Goal: Transaction & Acquisition: Purchase product/service

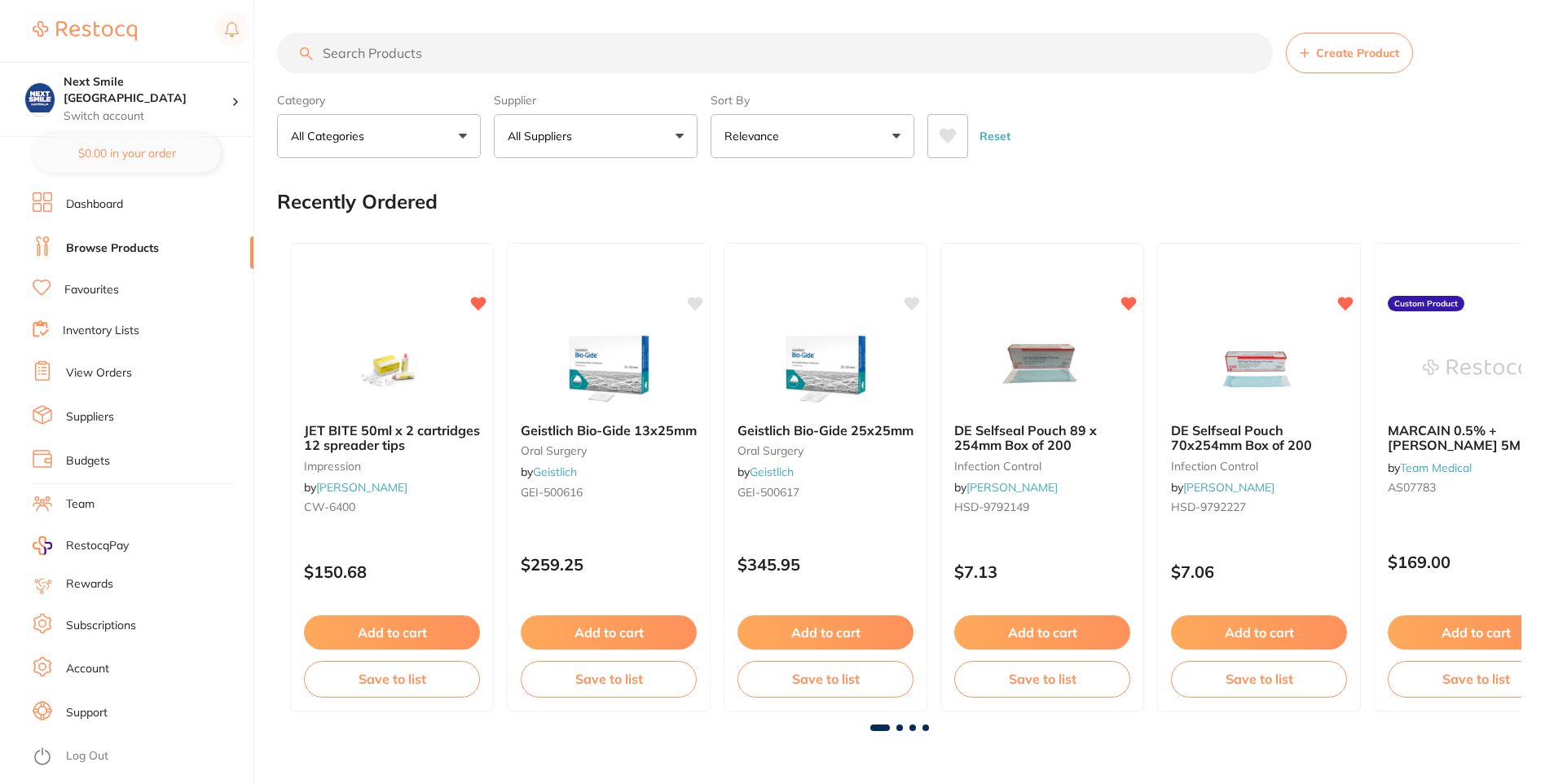
click at [670, 141] on button "All Suppliers" at bounding box center [596, 136] width 204 height 44
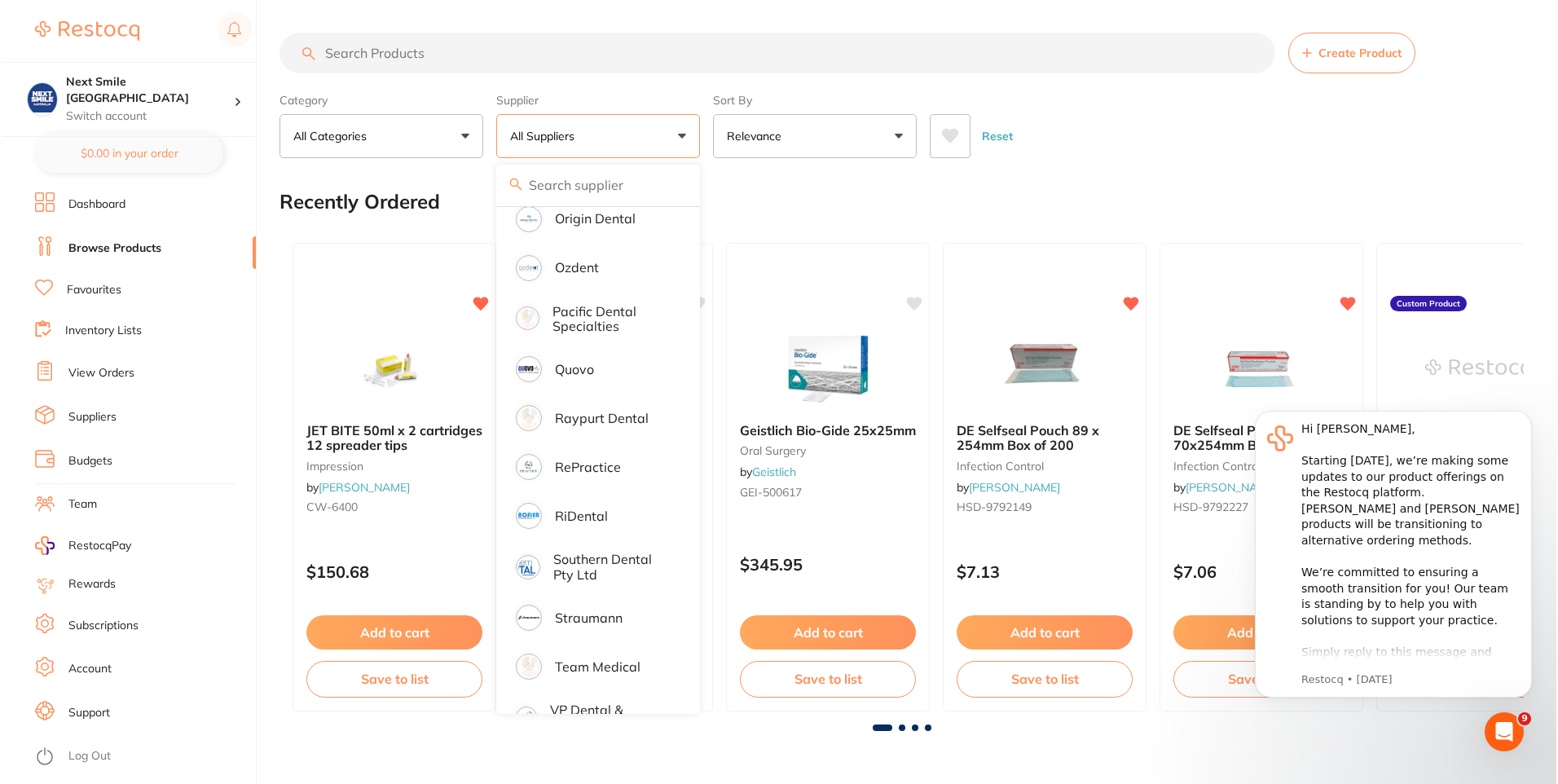
scroll to position [1828, 0]
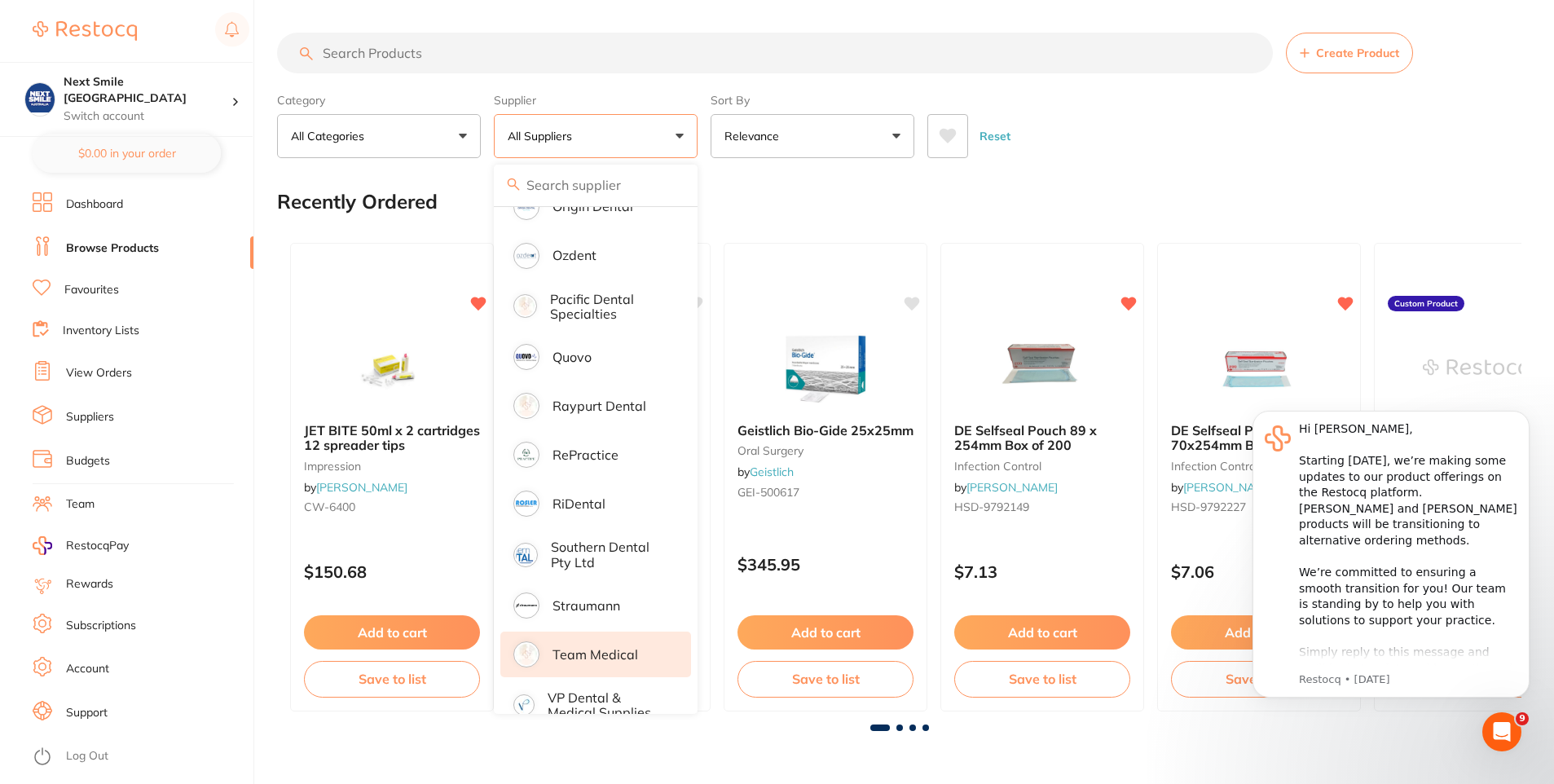
click at [628, 646] on p "Team Medical" at bounding box center [596, 653] width 86 height 15
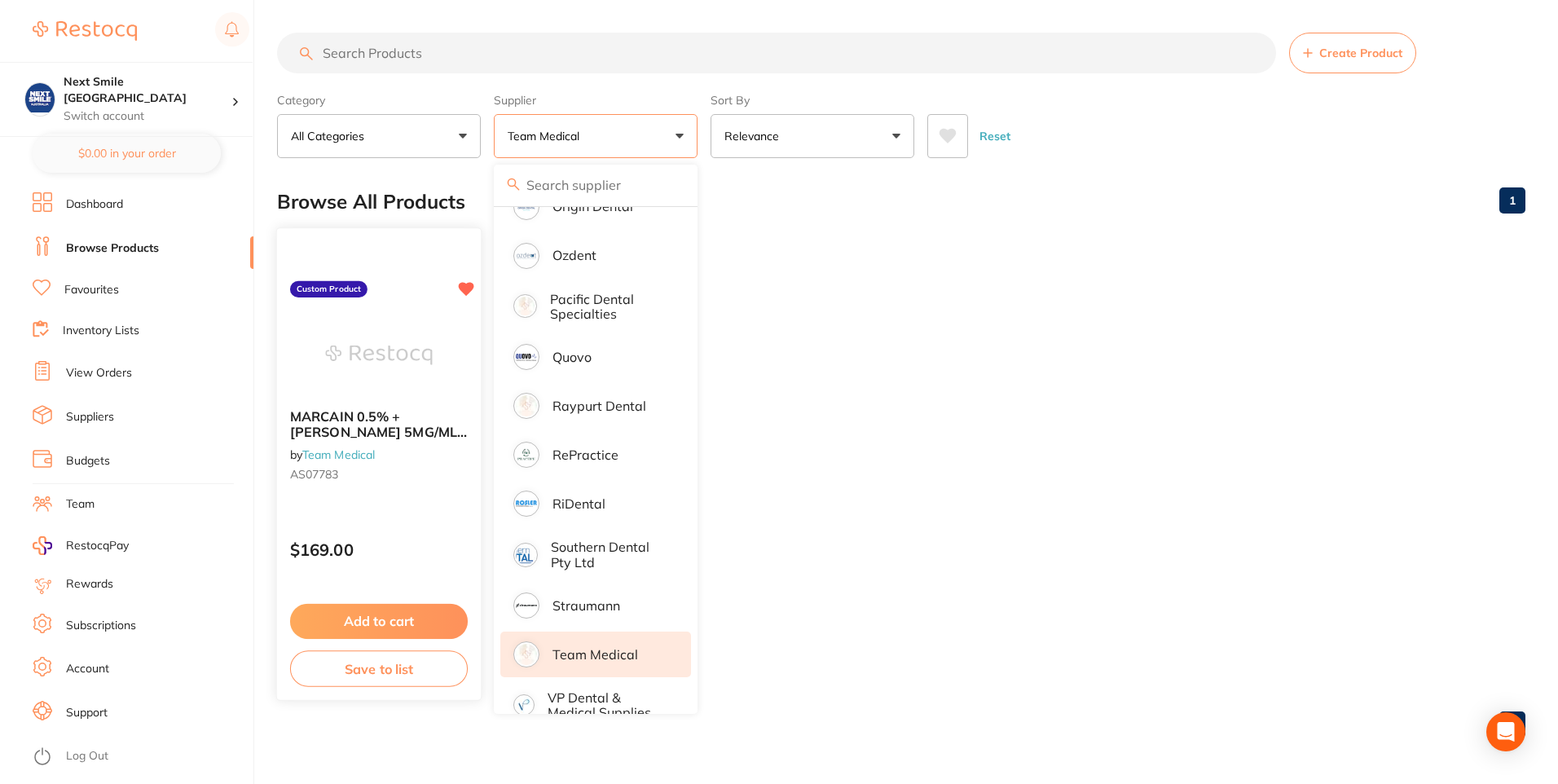
click at [356, 363] on img at bounding box center [378, 354] width 106 height 82
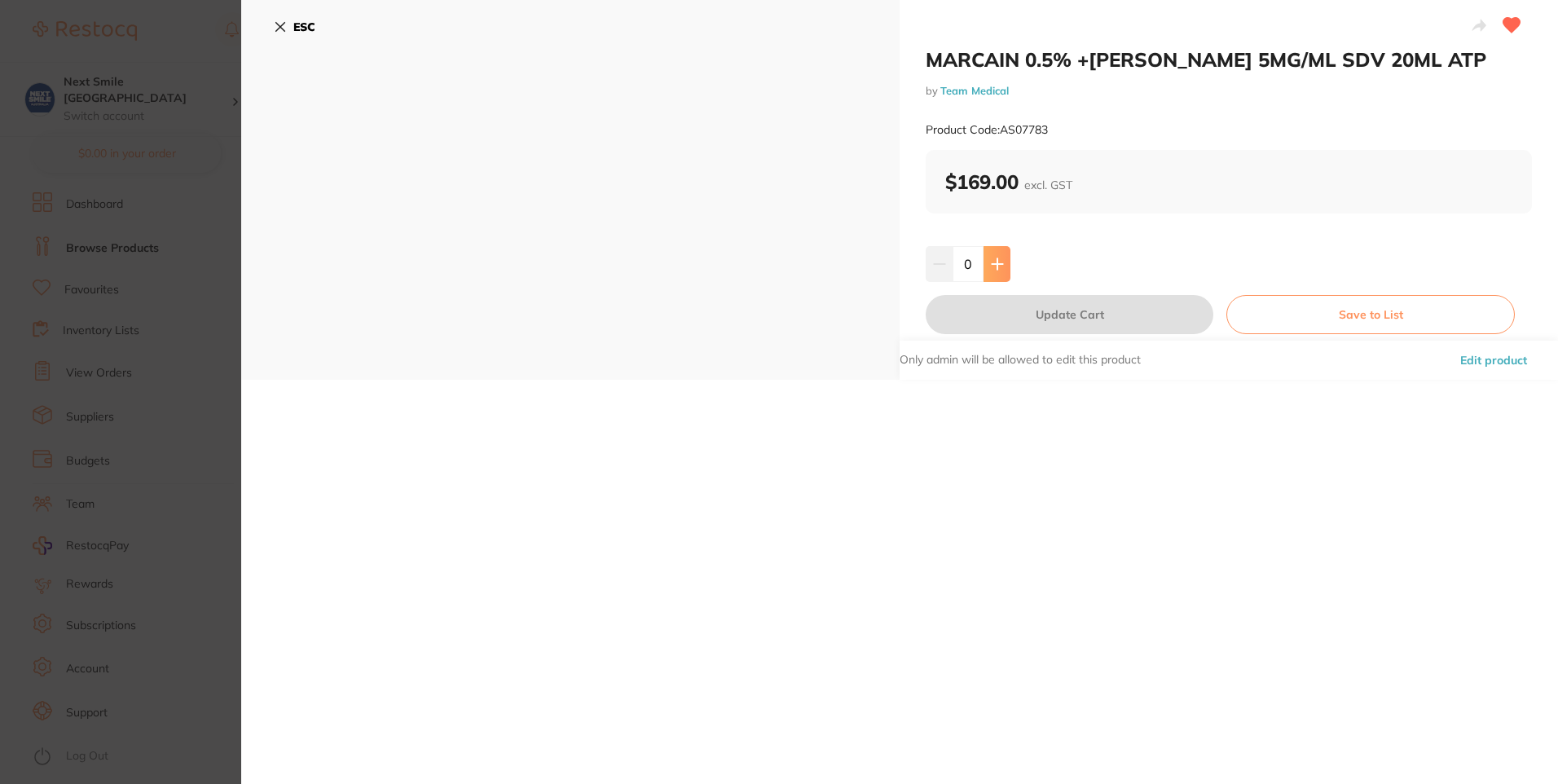
click at [991, 274] on button at bounding box center [997, 264] width 27 height 36
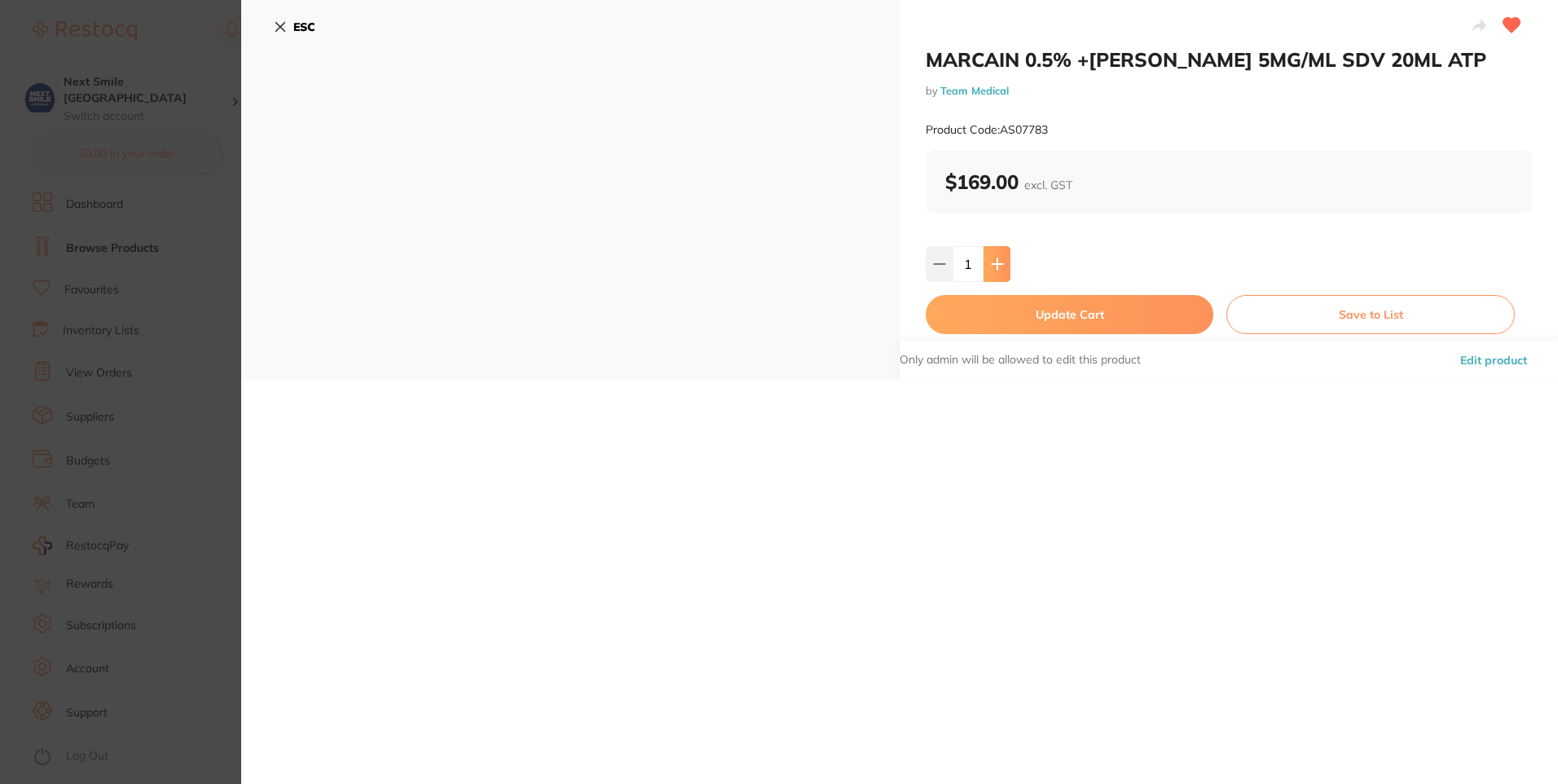
click at [991, 274] on button at bounding box center [997, 264] width 27 height 36
type input "3"
click at [1017, 303] on button "Update Cart" at bounding box center [1070, 314] width 288 height 39
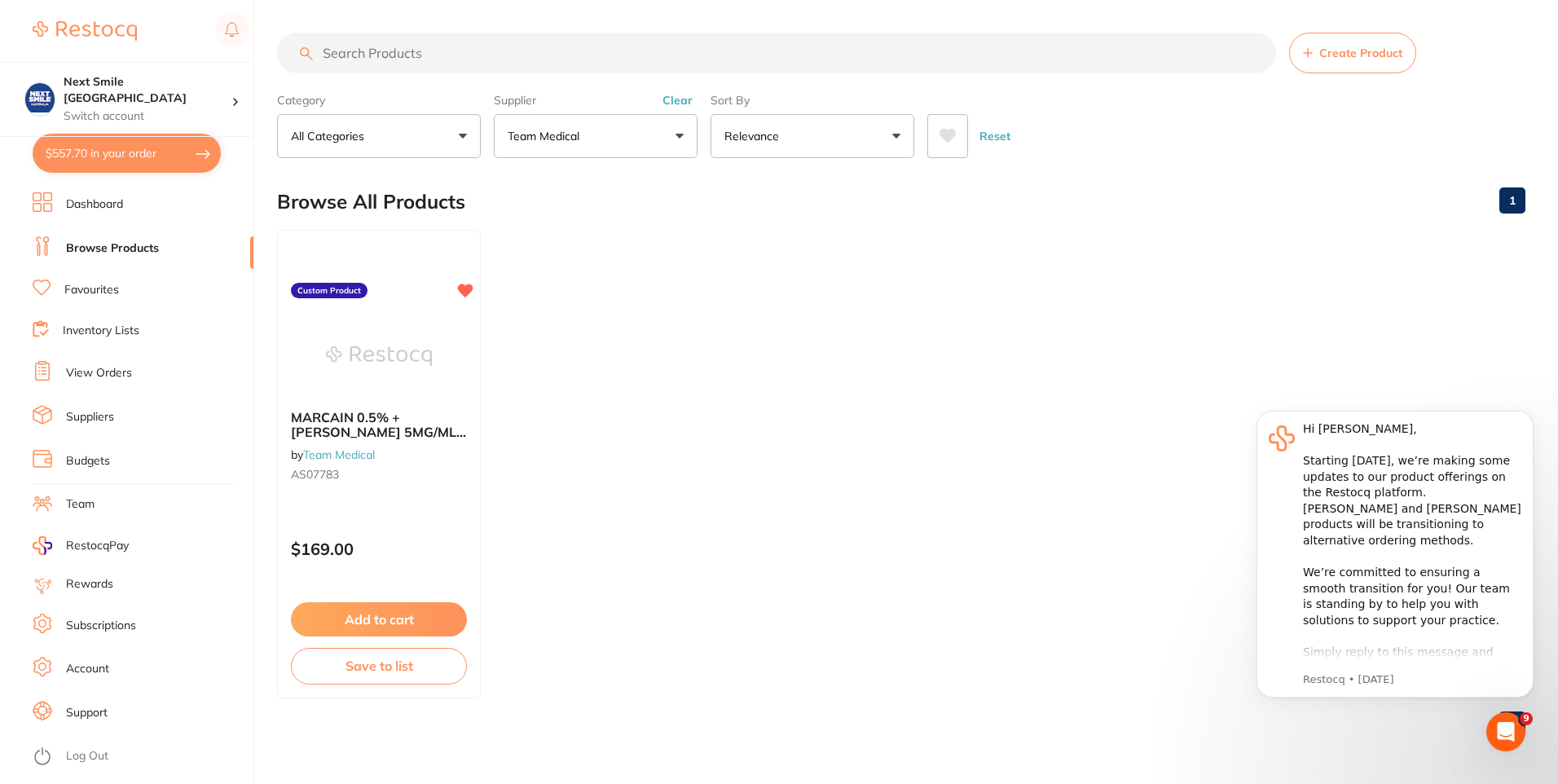
click at [156, 150] on button "$557.70 in your order" at bounding box center [126, 153] width 189 height 39
checkbox input "true"
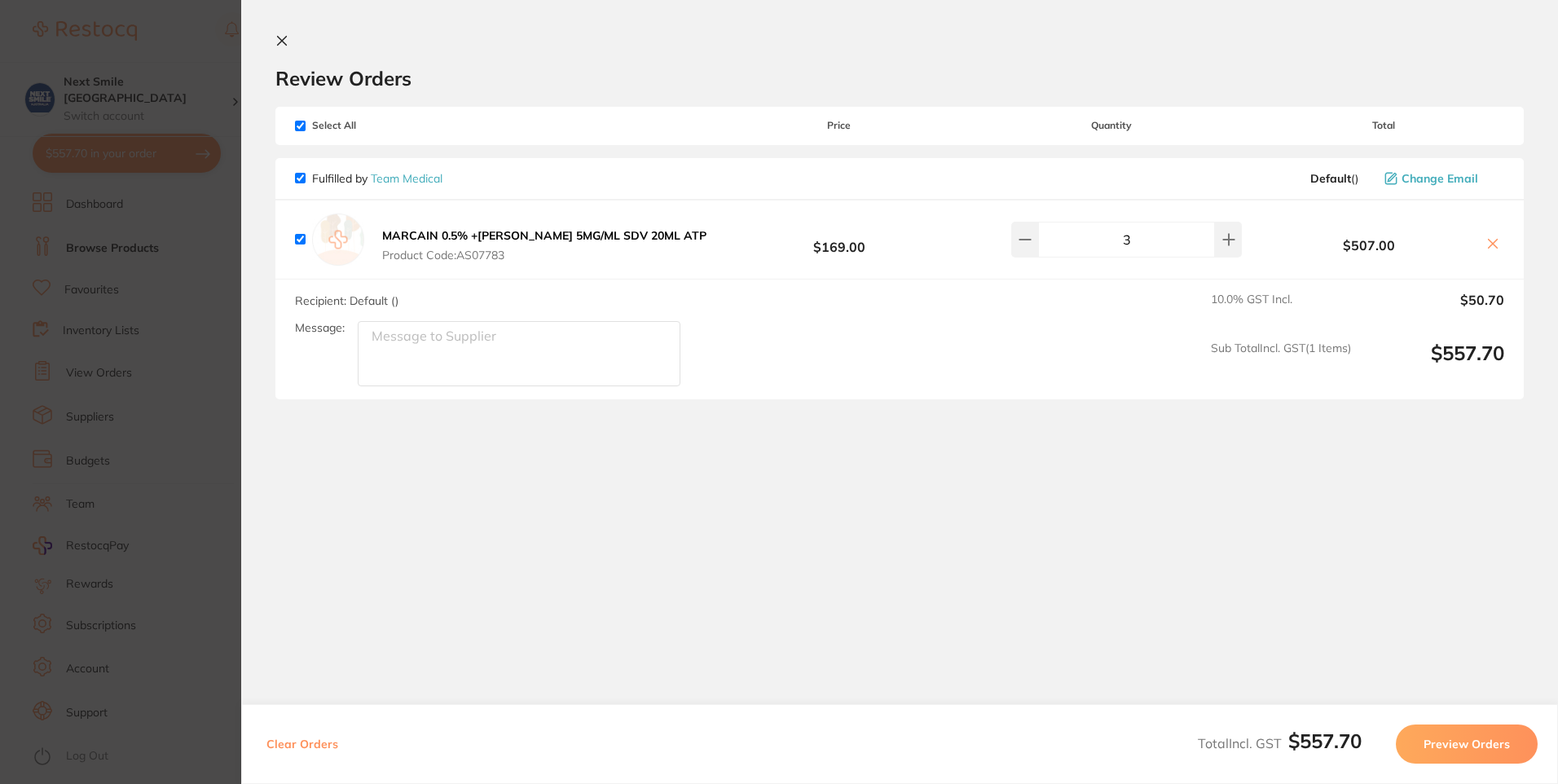
click at [1508, 738] on button "Preview Orders" at bounding box center [1466, 744] width 142 height 39
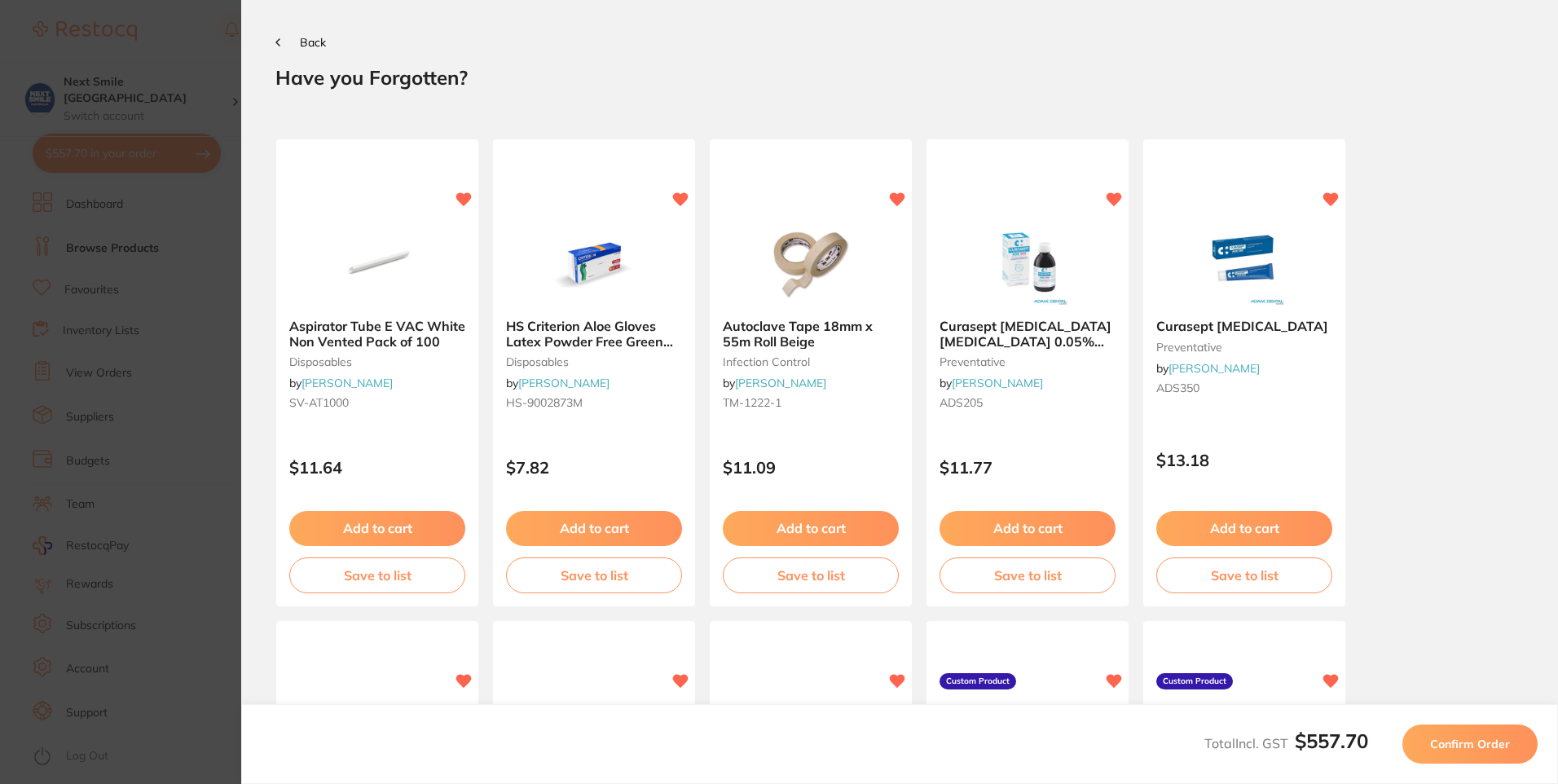
click at [1484, 740] on span "Confirm Order" at bounding box center [1470, 743] width 80 height 15
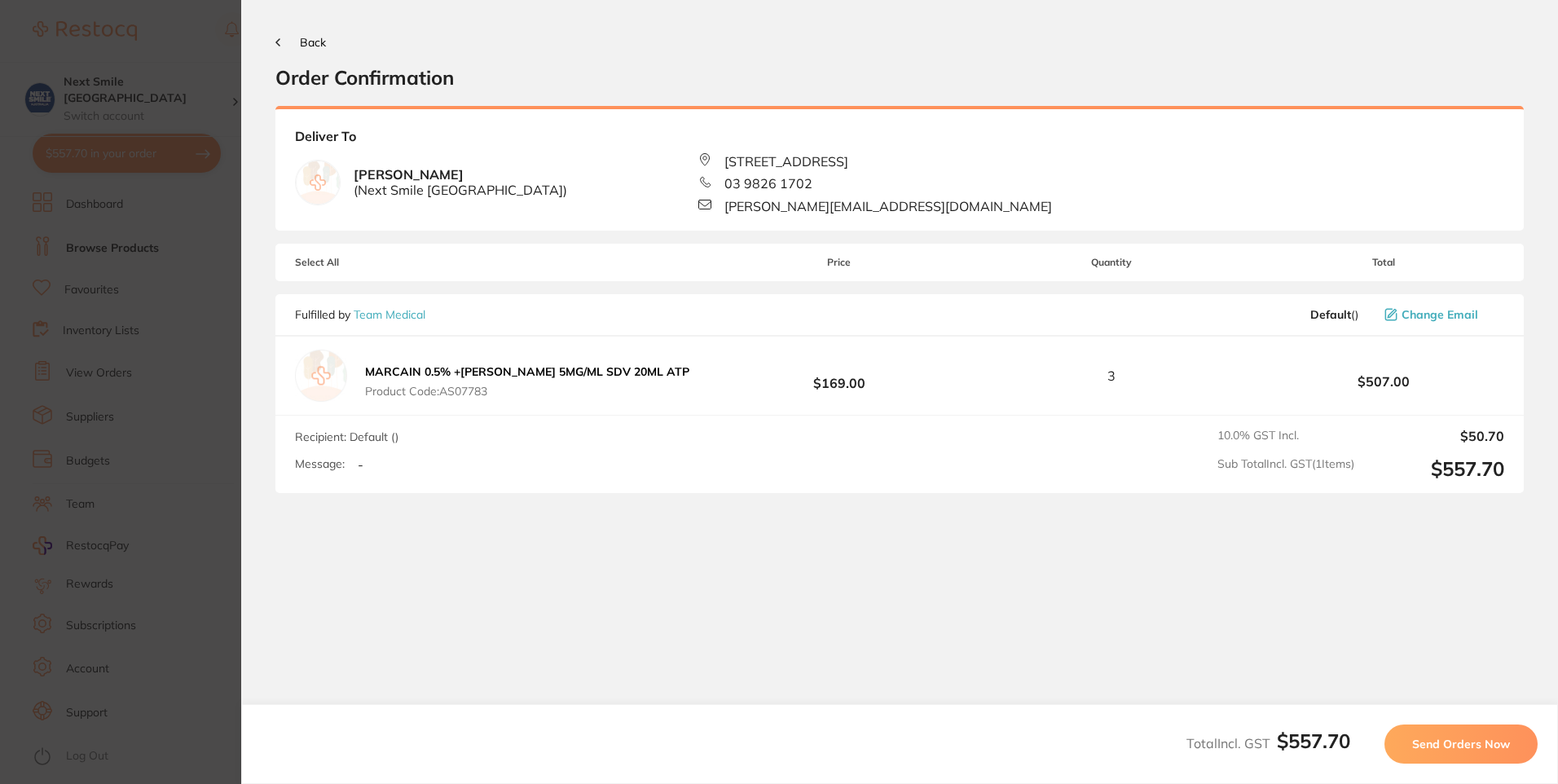
click at [1503, 751] on button "Send Orders Now" at bounding box center [1461, 744] width 153 height 39
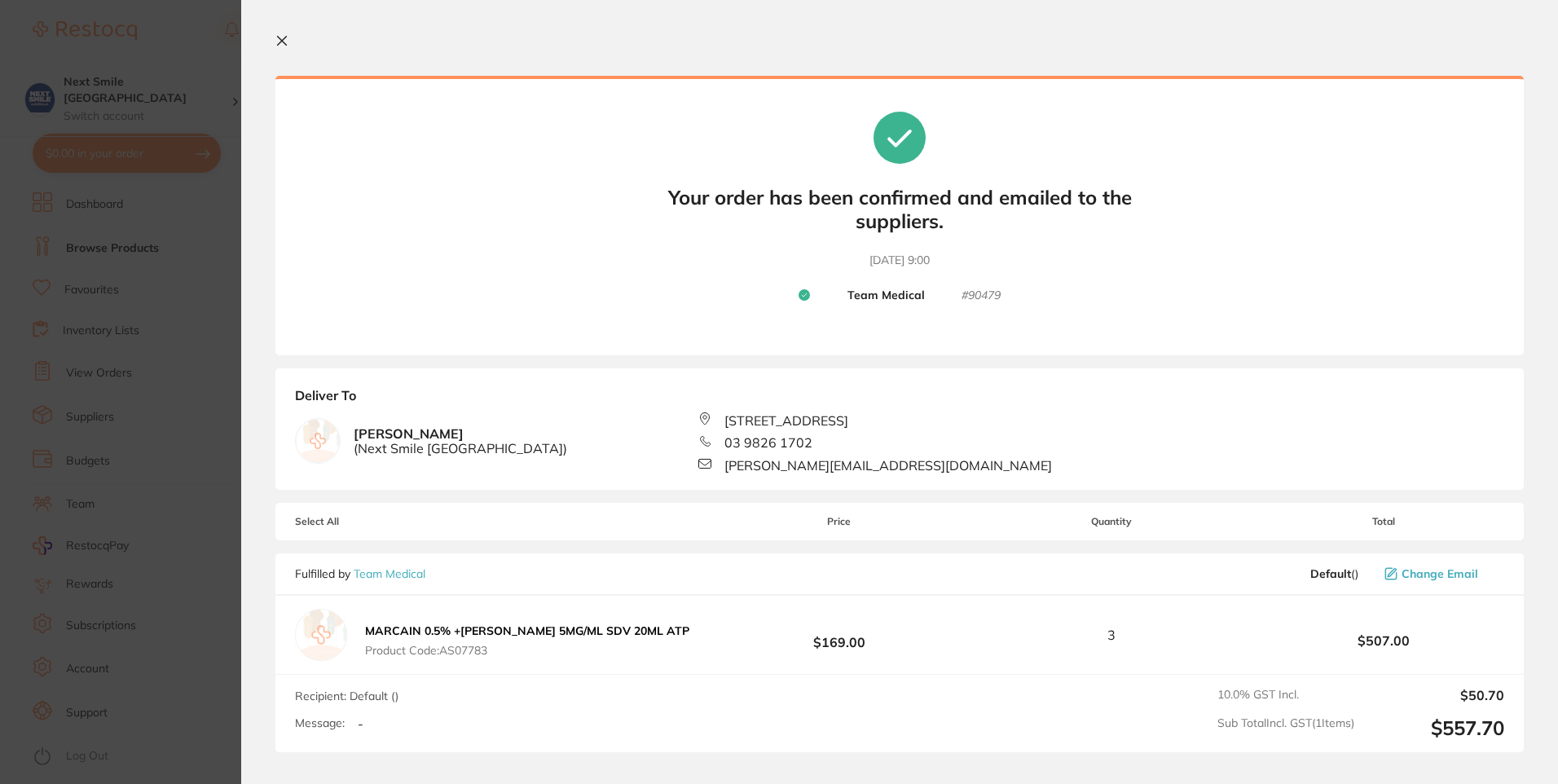
click at [285, 42] on icon at bounding box center [281, 40] width 13 height 13
